Goal: Find specific page/section: Find specific page/section

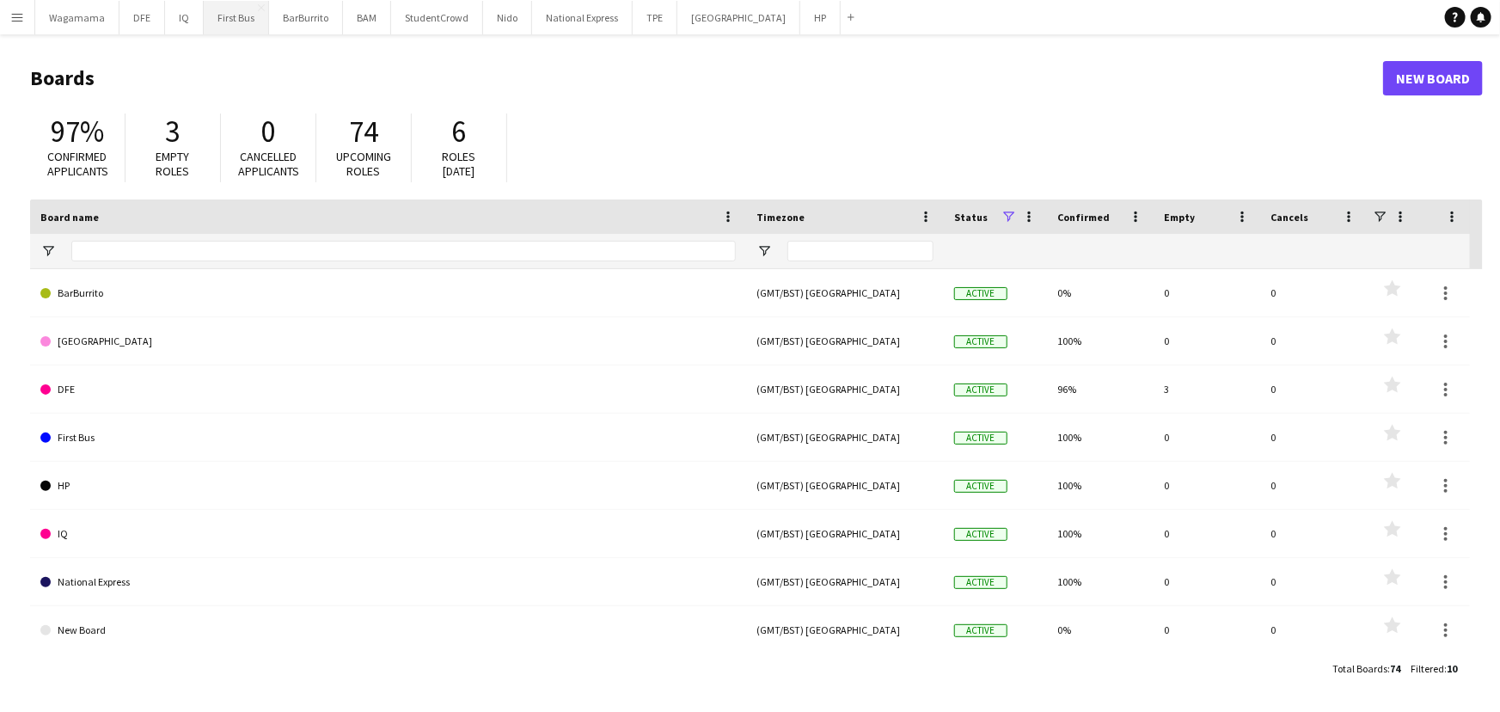
click at [210, 16] on button "First Bus Close" at bounding box center [236, 18] width 65 height 34
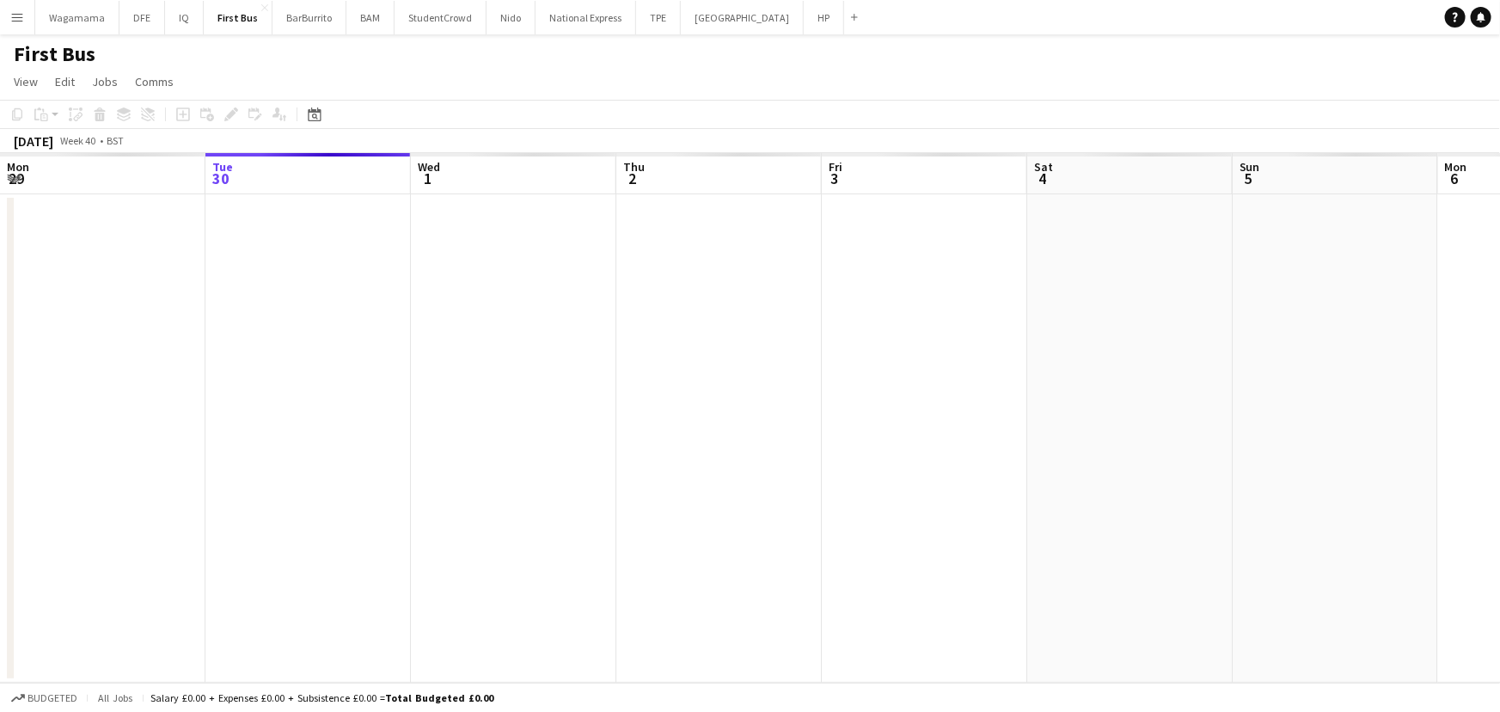
drag, startPoint x: 1196, startPoint y: 359, endPoint x: 490, endPoint y: 392, distance: 706.4
click at [490, 392] on app-calendar-viewport "Sat 27 Sun 28 Mon 29 Tue 30 Wed 1 Thu 2 Fri 3 Sat 4 Sun 5 Mon 6 Tue 7 Wed 8 Thu…" at bounding box center [750, 417] width 1500 height 529
click at [352, 348] on app-calendar-viewport "Tue 30 Wed 1 Thu 2 Fri 3 Sat 4 Sun 5 Mon 6 Tue 7 Wed 8 Thu 9 Fri 10 Sat 11 Sun …" at bounding box center [750, 417] width 1500 height 529
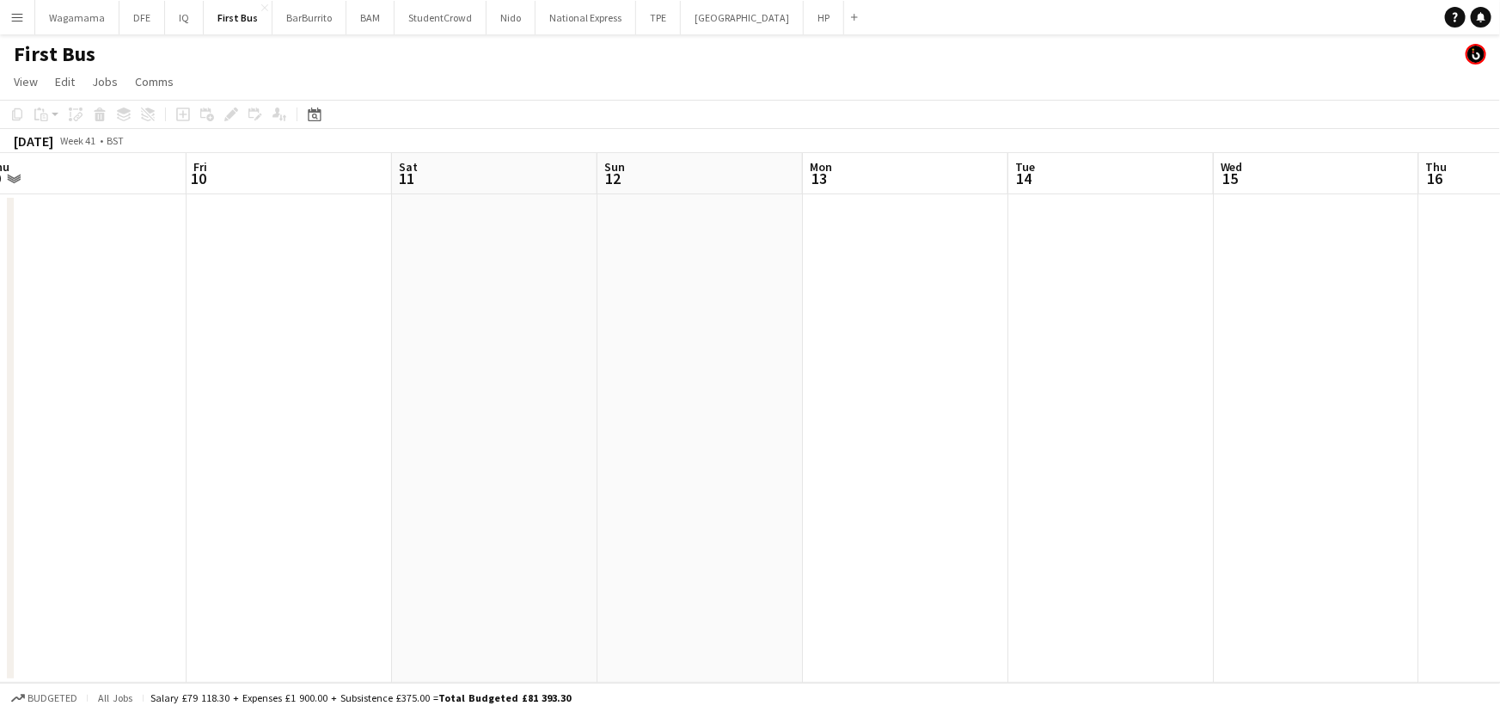
drag, startPoint x: 846, startPoint y: 369, endPoint x: 621, endPoint y: 361, distance: 225.3
click at [533, 375] on app-calendar-viewport "Tue 7 Wed 8 Thu 9 Fri 10 Sat 11 Sun 12 Mon 13 Tue 14 Wed 15 Thu 16 Fri 17 Sat 1…" at bounding box center [750, 417] width 1500 height 529
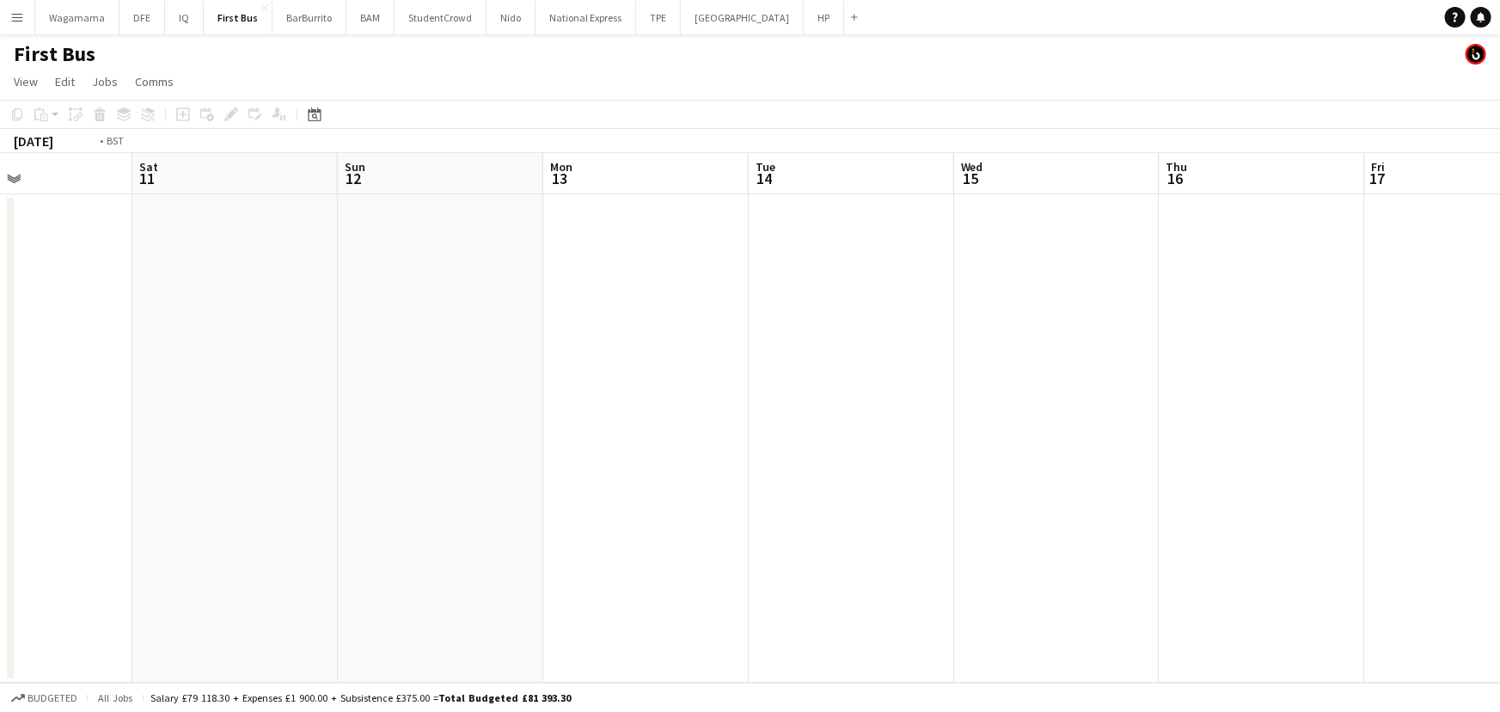
drag, startPoint x: 1213, startPoint y: 361, endPoint x: 446, endPoint y: 396, distance: 767.5
click at [449, 399] on app-calendar-viewport "Tue 7 Wed 8 Thu 9 Fri 10 Sat 11 Sun 12 Mon 13 Tue 14 Wed 15 Thu 16 Fri 17 Sat 1…" at bounding box center [750, 417] width 1500 height 529
drag, startPoint x: 753, startPoint y: 426, endPoint x: 1109, endPoint y: 383, distance: 358.4
click at [354, 403] on app-calendar-viewport "Mon 13 Tue 14 Wed 15 Thu 16 Fri 17 Sat 18 Sun 19 Mon 20 Tue 21 Wed 22 Thu 23 Fr…" at bounding box center [750, 417] width 1500 height 529
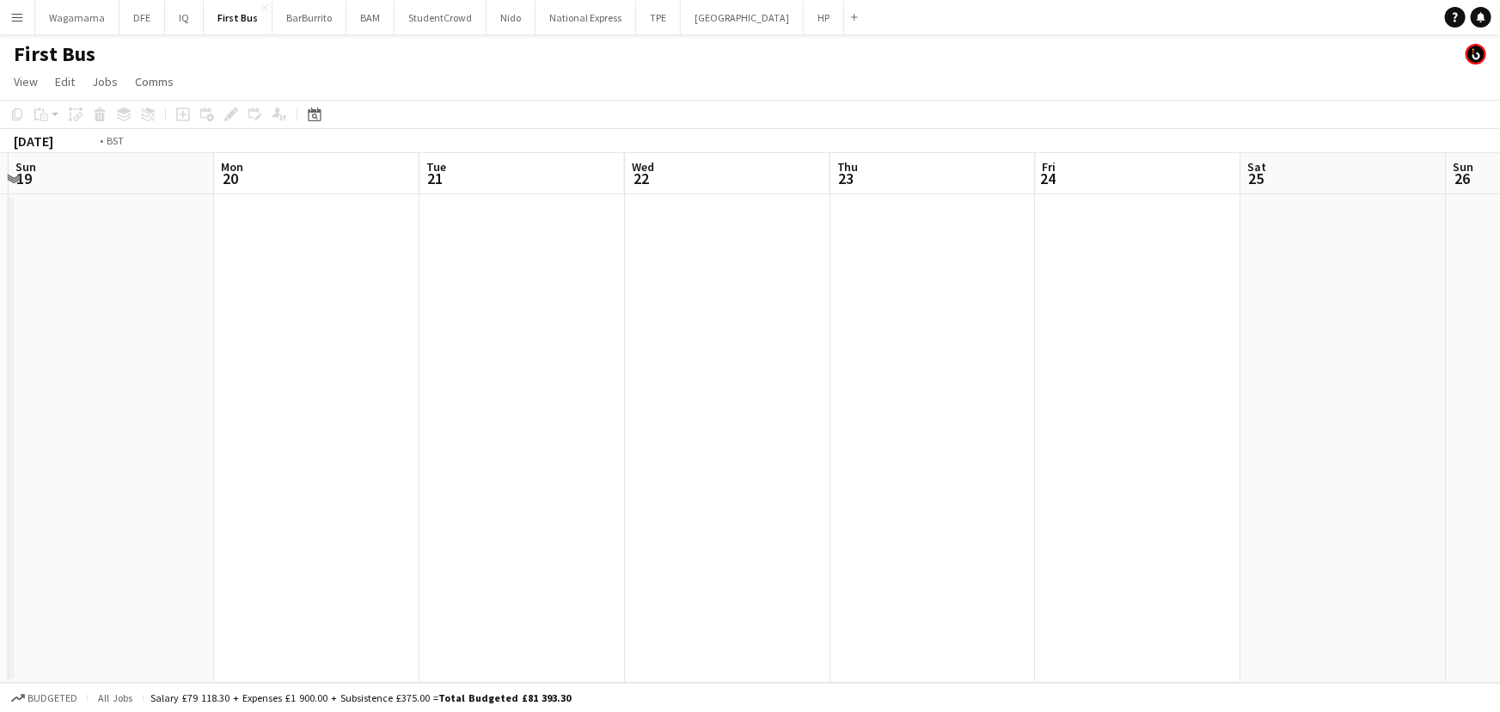
drag, startPoint x: 1031, startPoint y: 407, endPoint x: 401, endPoint y: 405, distance: 630.9
click at [401, 405] on app-calendar-viewport "Wed 15 Thu 16 Fri 17 Sat 18 Sun 19 Mon 20 Tue 21 Wed 22 Thu 23 Fri 24 Sat 25 Su…" at bounding box center [750, 417] width 1500 height 529
drag, startPoint x: 790, startPoint y: 418, endPoint x: 497, endPoint y: 407, distance: 293.3
click at [497, 411] on app-calendar-viewport "Sun 19 Mon 20 Tue 21 Wed 22 Thu 23 Fri 24 Sat 25 Sun 26 Mon 27 Tue 28 Wed 29 Th…" at bounding box center [750, 417] width 1500 height 529
drag, startPoint x: 1085, startPoint y: 401, endPoint x: 612, endPoint y: 391, distance: 472.9
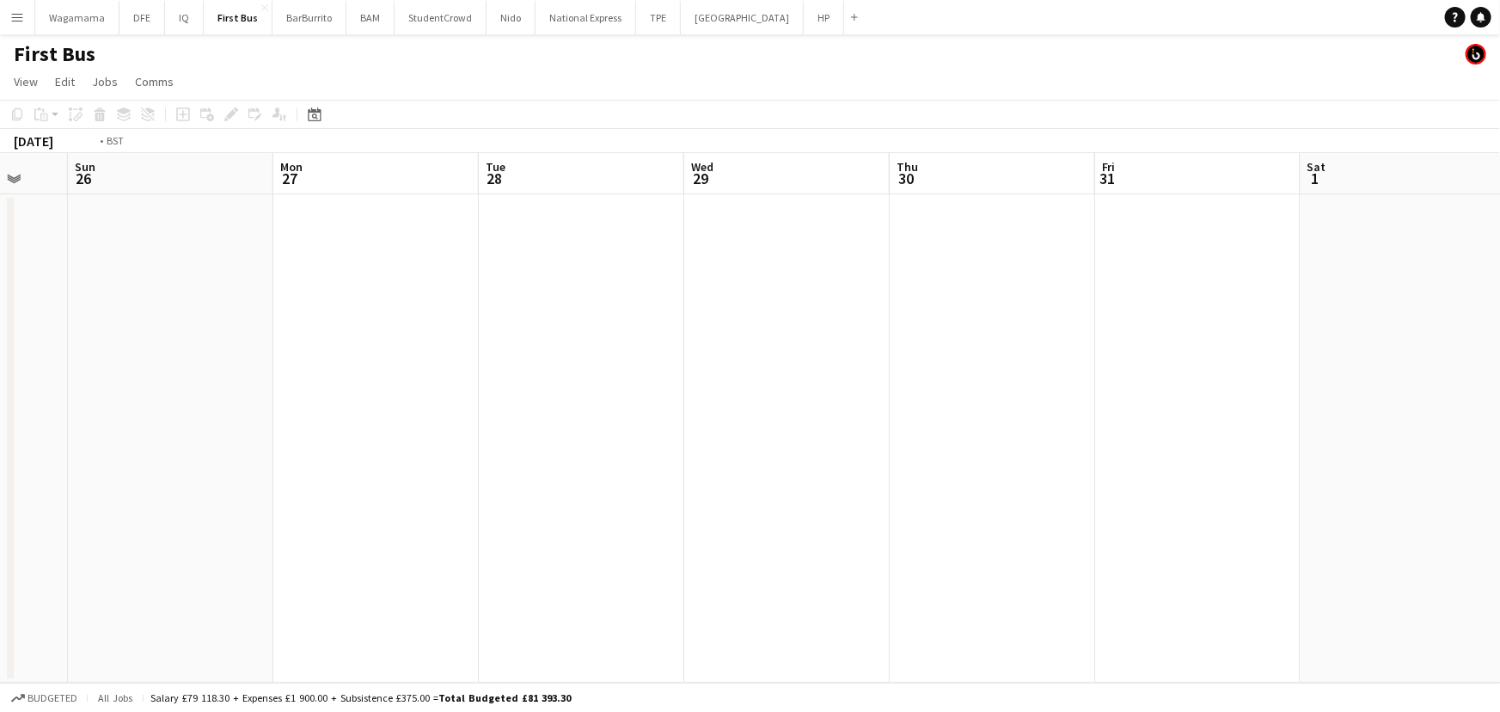
click at [393, 402] on app-calendar-viewport "Thu 23 Fri 24 Sat 25 Sun 26 Mon 27 Tue 28 Wed 29 Thu 30 Fri 31 Sat 1 Sun 2 Mon …" at bounding box center [750, 417] width 1500 height 529
drag, startPoint x: 1189, startPoint y: 398, endPoint x: 367, endPoint y: 395, distance: 821.7
click at [367, 395] on app-calendar-viewport "Wed 29 Thu 30 Fri 31 Sat 1 Sun 2 Mon 3 Tue 4 Wed 5 Thu 6 Fri 7 Sat 8 Sun 9 Mon …" at bounding box center [750, 417] width 1500 height 529
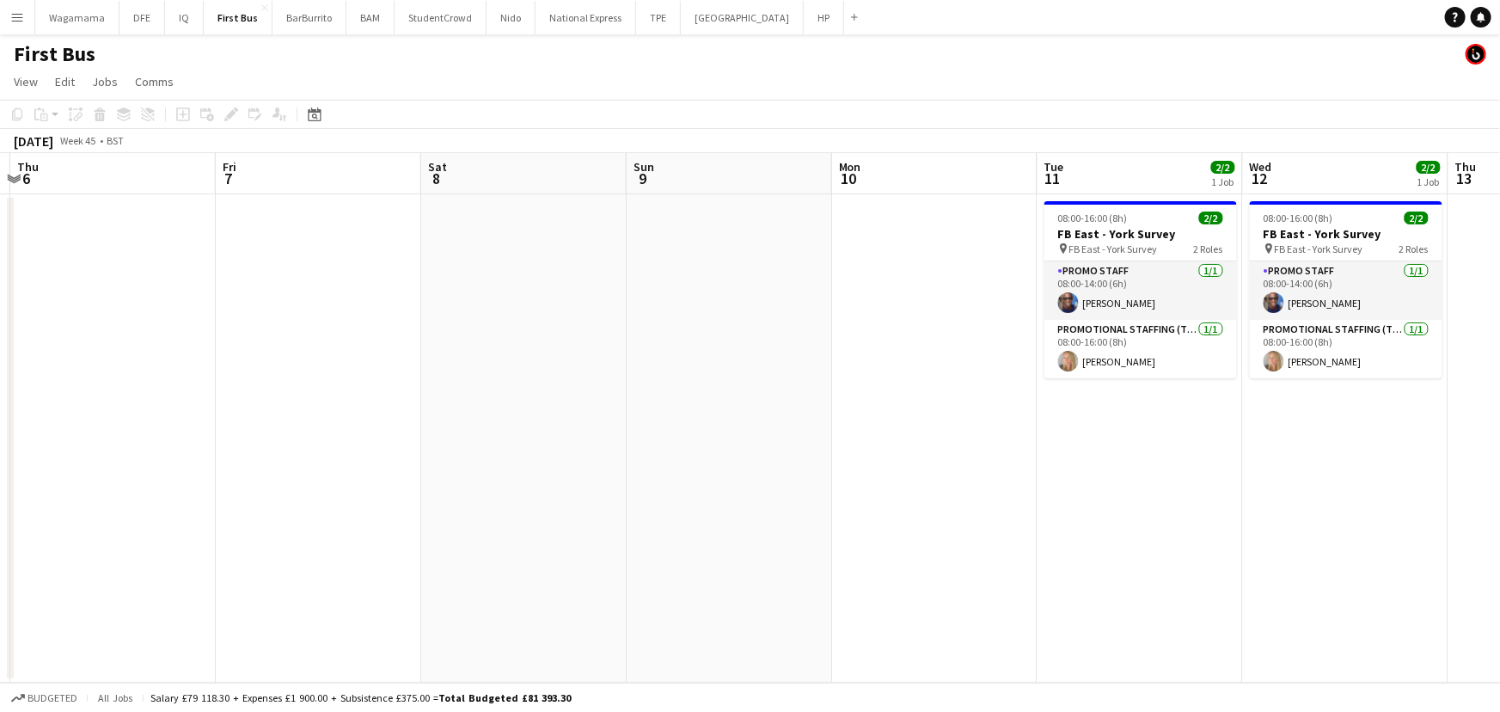
drag, startPoint x: 900, startPoint y: 397, endPoint x: 516, endPoint y: 395, distance: 384.2
click at [517, 396] on app-calendar-viewport "Sun 2 Mon 3 Tue 4 Wed 5 Thu 6 Fri 7 Sat 8 Sun 9 Mon 10 Tue 11 2/2 1 Job Wed 12 …" at bounding box center [750, 417] width 1500 height 529
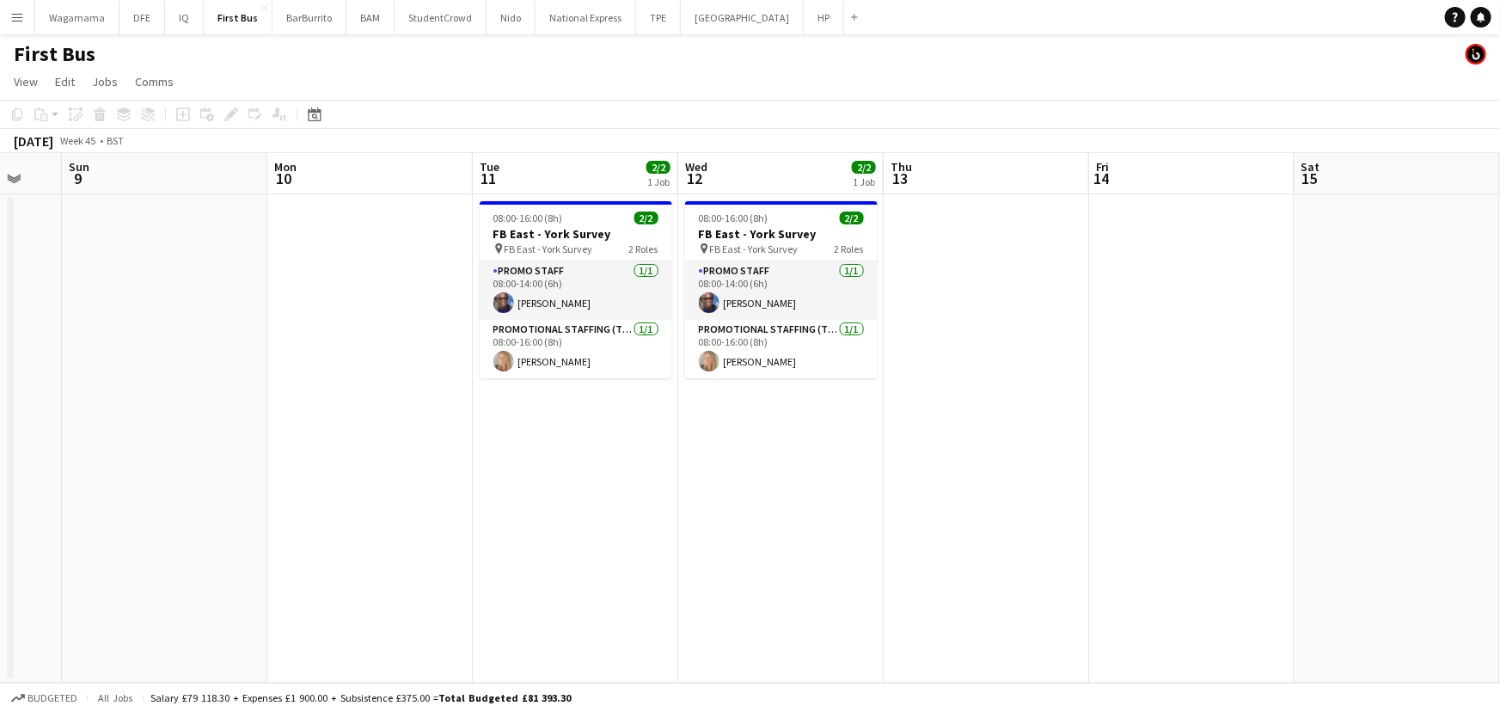
drag, startPoint x: 958, startPoint y: 388, endPoint x: 418, endPoint y: 400, distance: 540.8
click at [418, 400] on app-calendar-viewport "Thu 6 Fri 7 Sat 8 Sun 9 Mon 10 Tue 11 2/2 1 Job Wed 12 2/2 1 Job Thu 13 Fri 14 …" at bounding box center [750, 417] width 1500 height 529
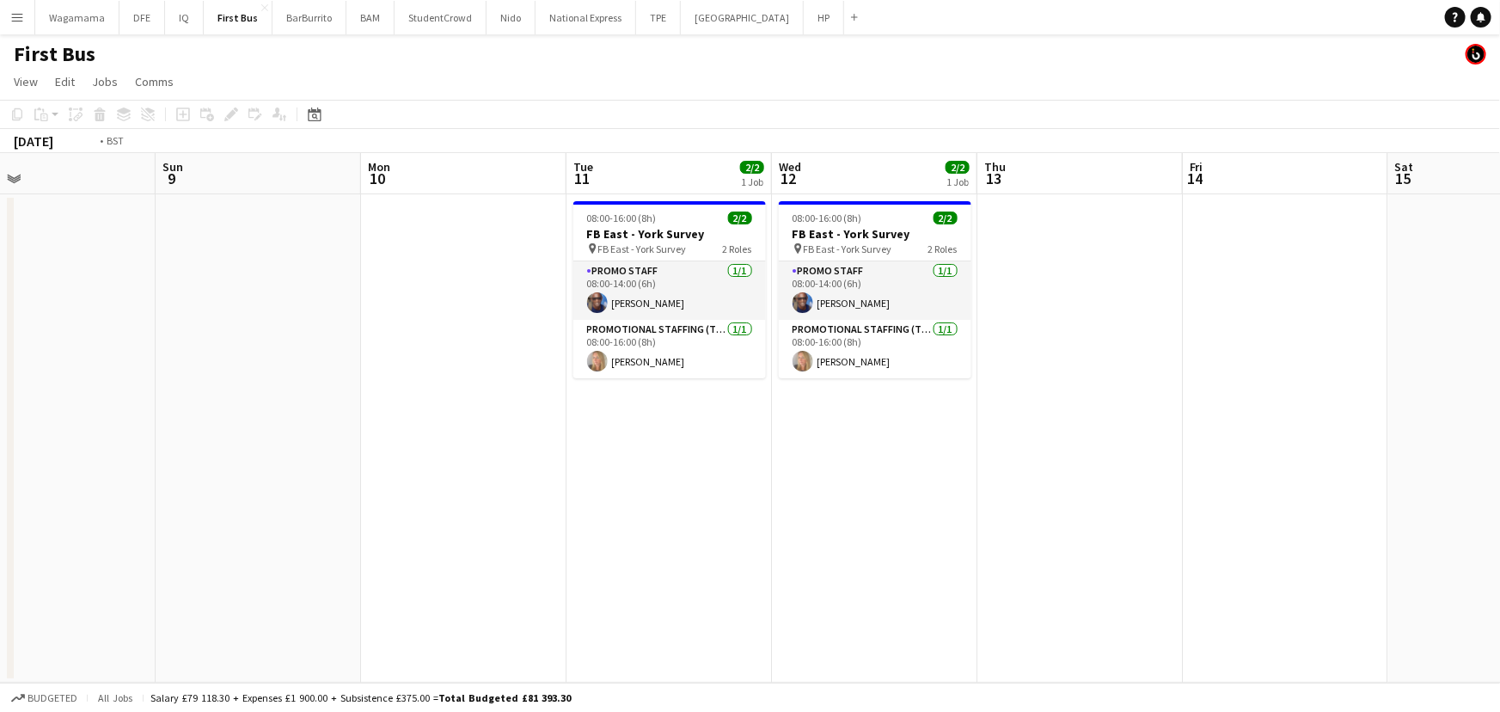
scroll to position [0, 470]
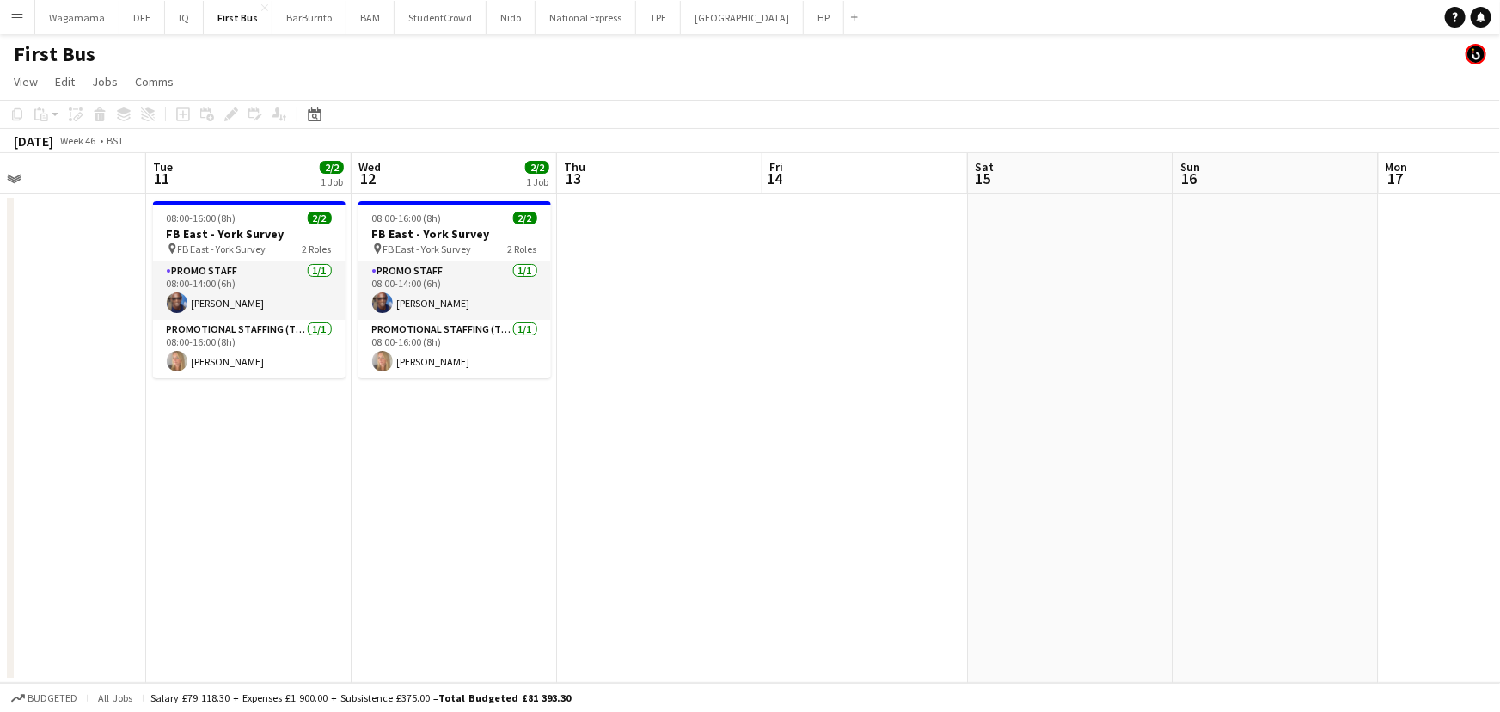
drag, startPoint x: 438, startPoint y: 390, endPoint x: 111, endPoint y: 385, distance: 326.7
click at [111, 385] on app-calendar-viewport "Sat 8 Sun 9 Mon 10 Tue 11 2/2 1 Job Wed 12 2/2 1 Job Thu 13 Fri 14 Sat 15 Sun 1…" at bounding box center [750, 417] width 1500 height 529
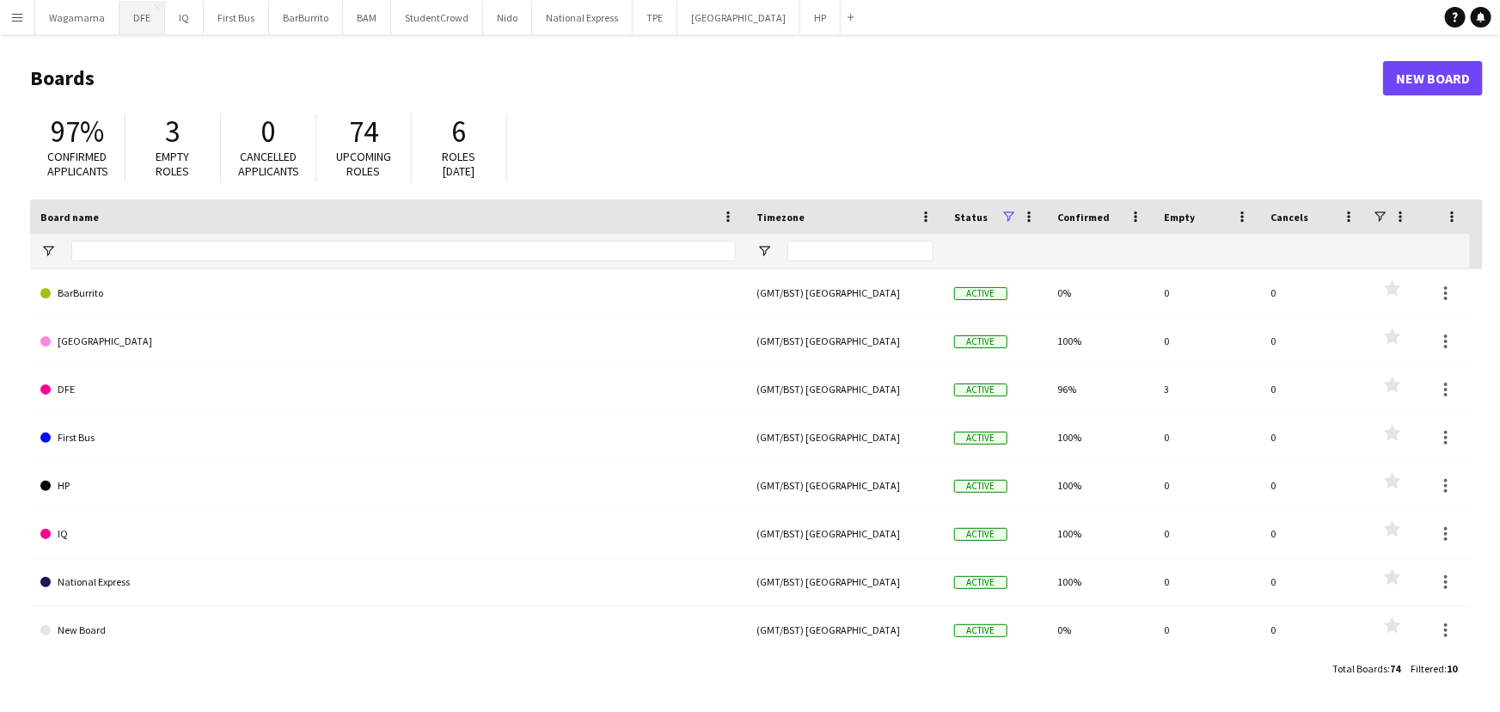
click at [140, 22] on button "DFE Close" at bounding box center [142, 18] width 46 height 34
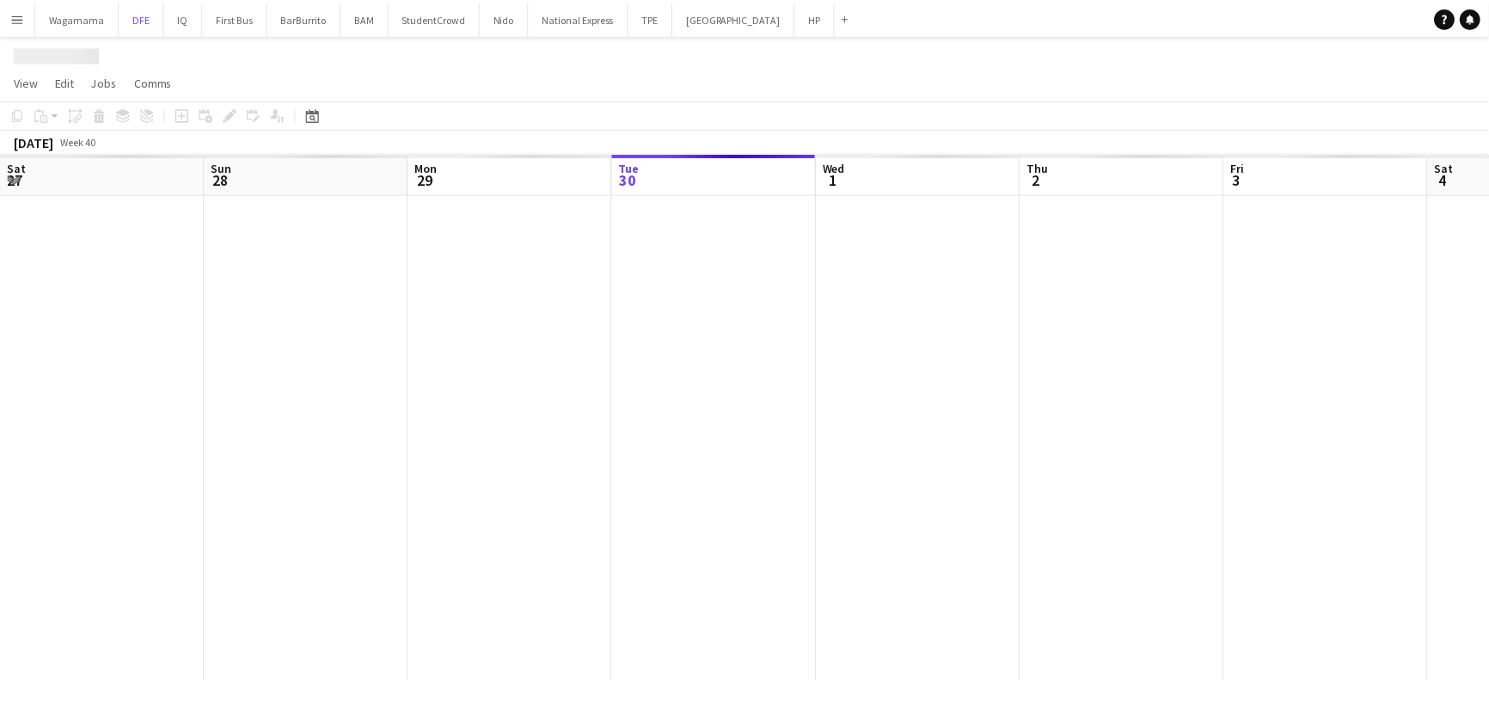
scroll to position [0, 411]
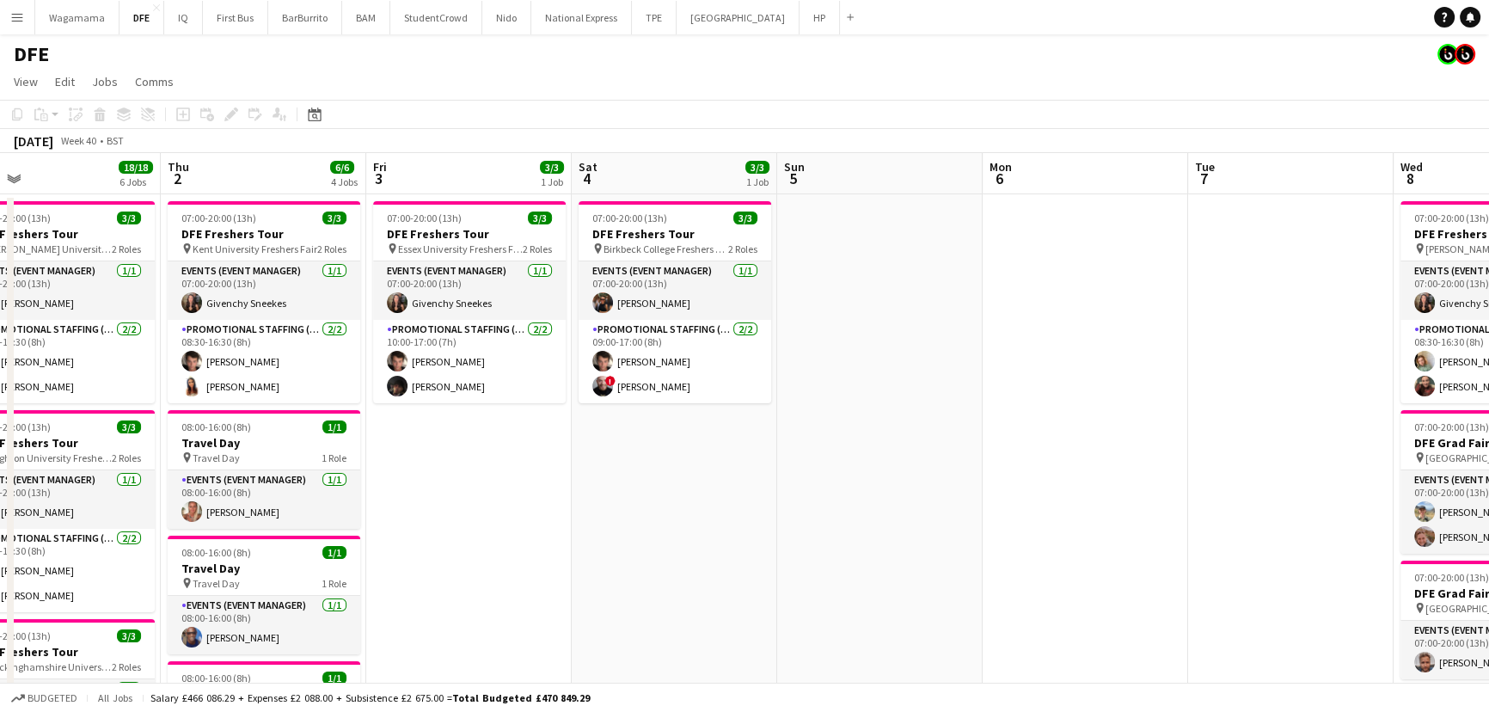
drag, startPoint x: 1219, startPoint y: 401, endPoint x: 349, endPoint y: 439, distance: 870.7
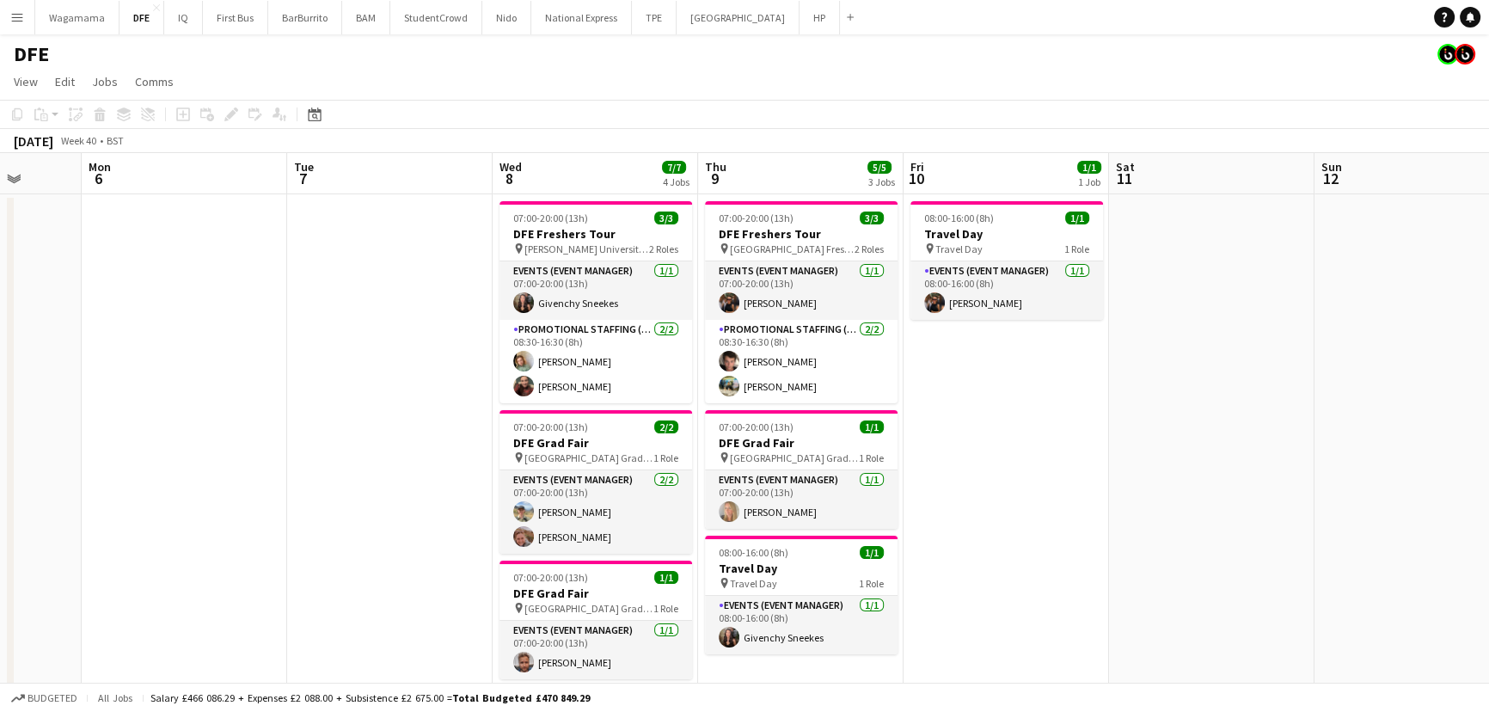
scroll to position [0, 548]
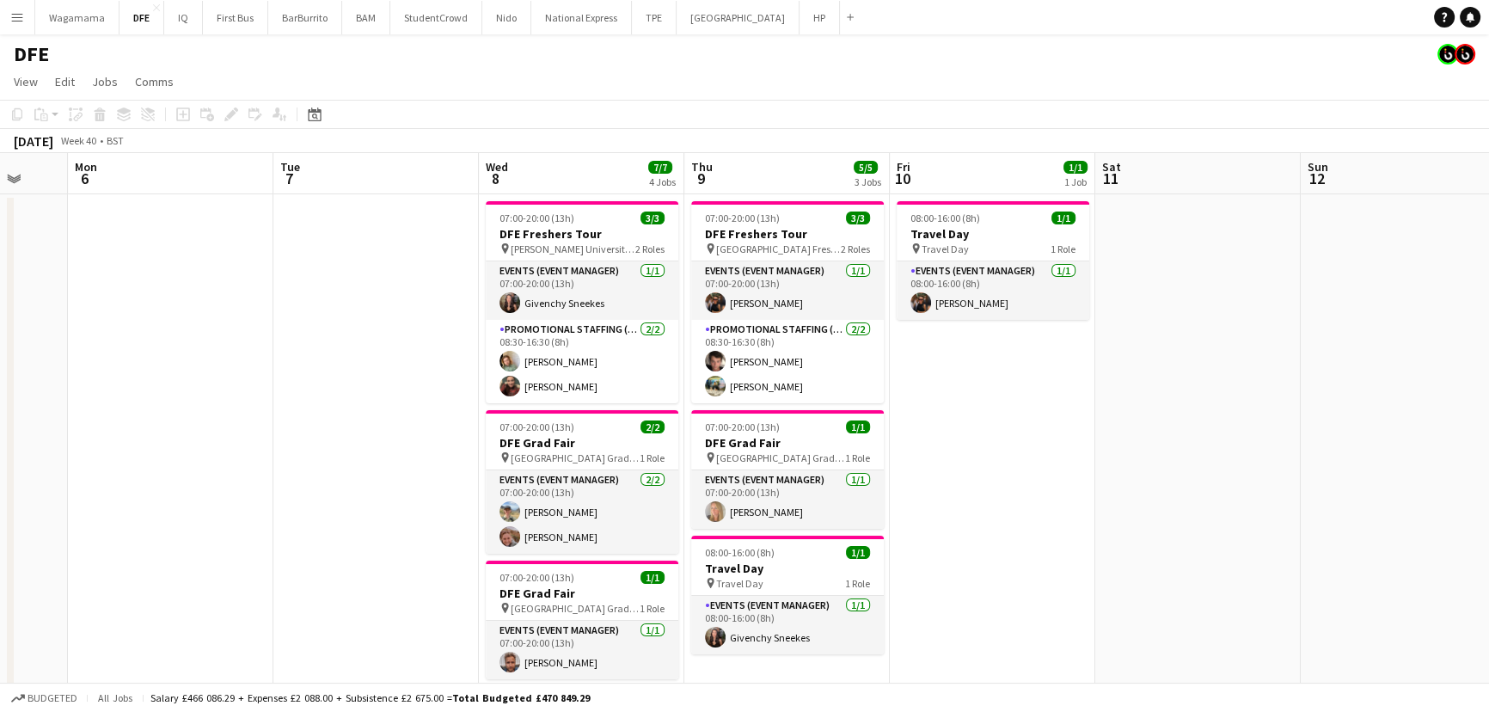
drag, startPoint x: 414, startPoint y: 407, endPoint x: 317, endPoint y: 407, distance: 97.1
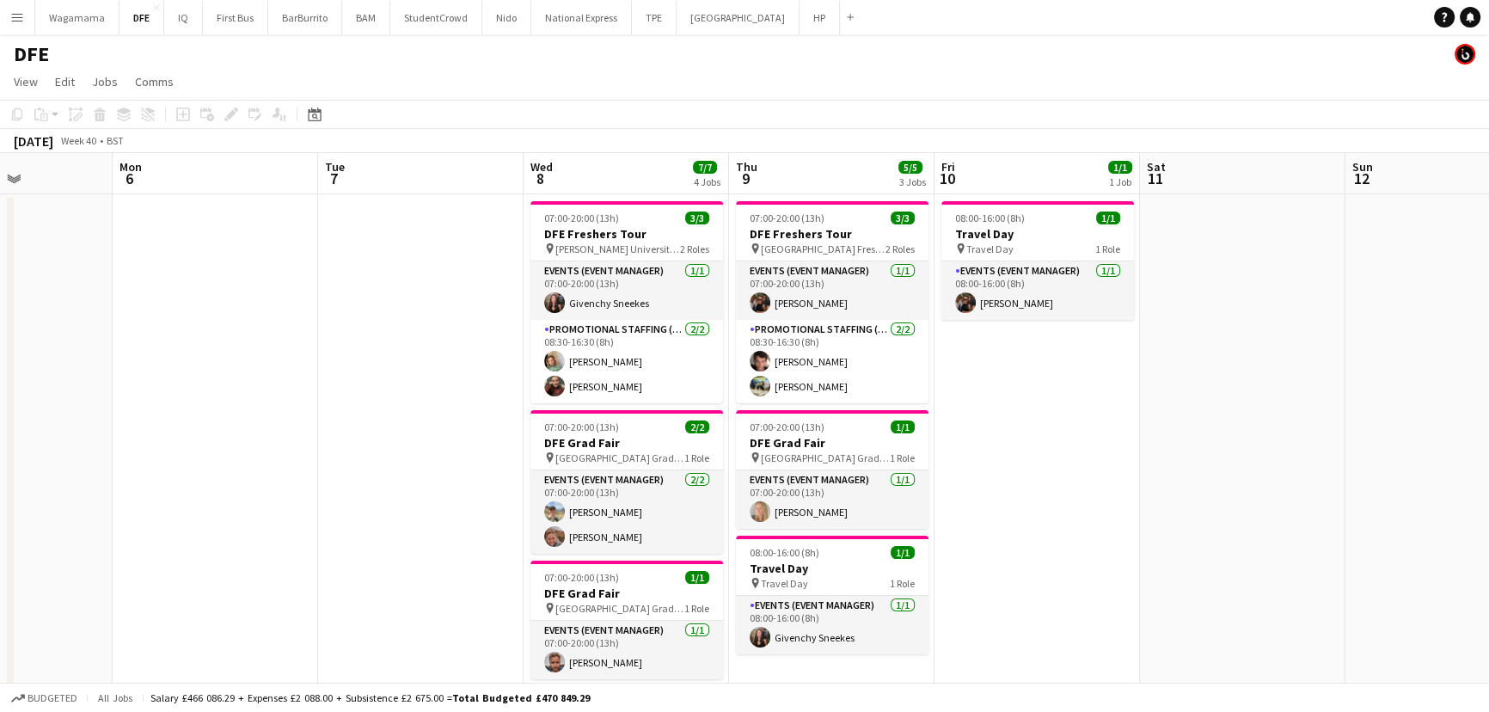
scroll to position [0, 501]
drag, startPoint x: 351, startPoint y: 297, endPoint x: 398, endPoint y: 298, distance: 47.3
